Goal: Task Accomplishment & Management: Manage account settings

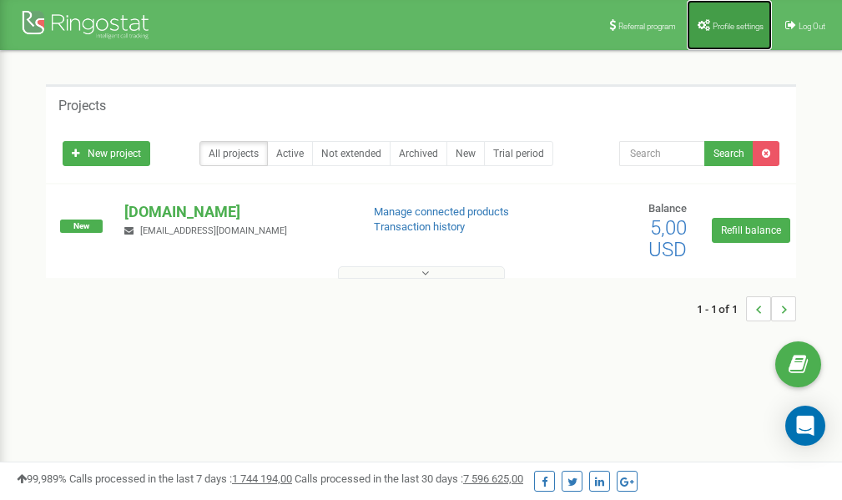
click at [725, 30] on link "Profile settings" at bounding box center [728, 25] width 85 height 50
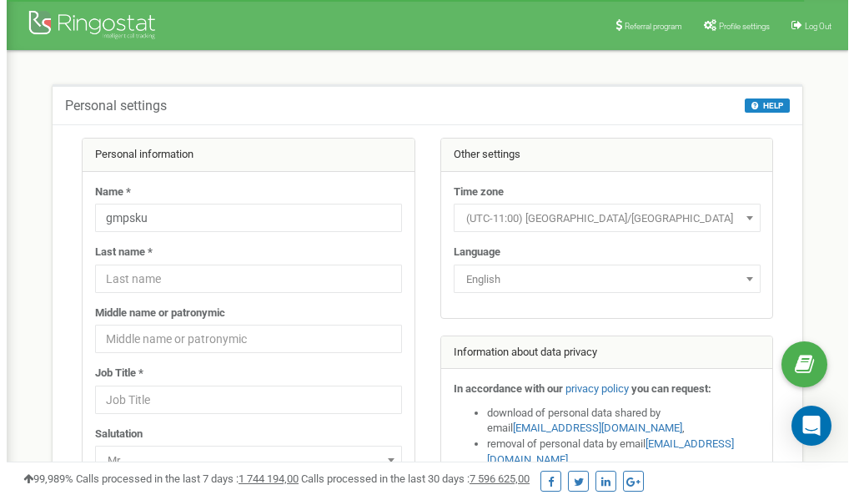
scroll to position [83, 0]
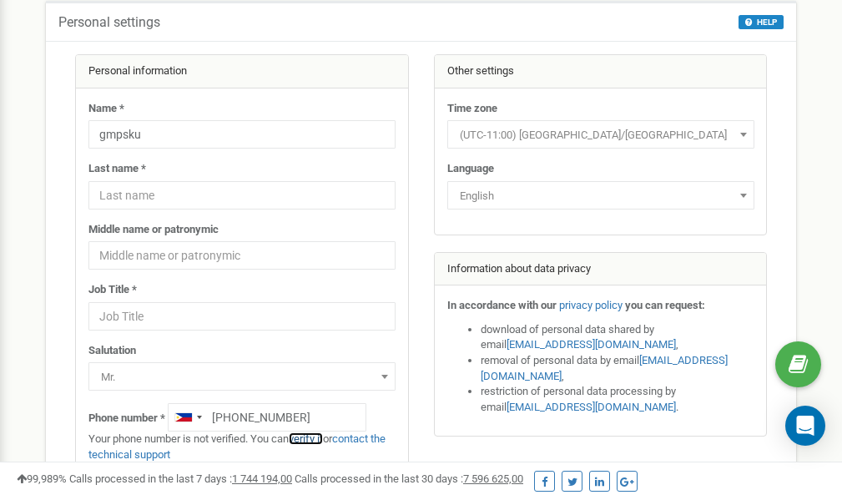
click at [313, 440] on link "verify it" at bounding box center [306, 438] width 34 height 13
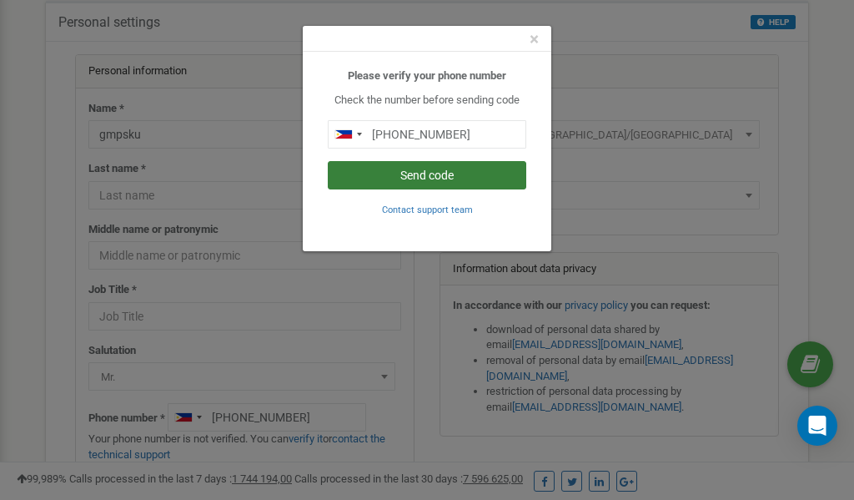
click at [452, 173] on button "Send code" at bounding box center [427, 175] width 199 height 28
